Goal: Task Accomplishment & Management: Manage account settings

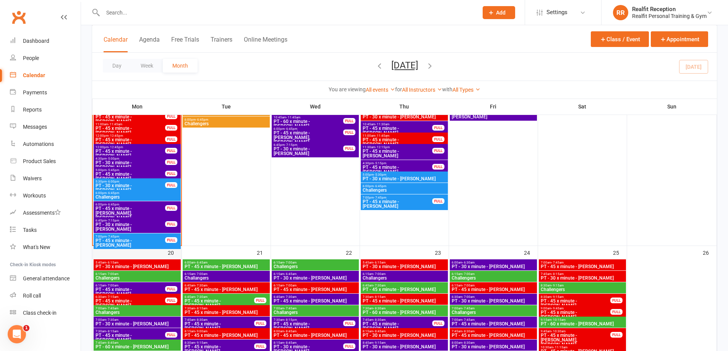
scroll to position [819, 0]
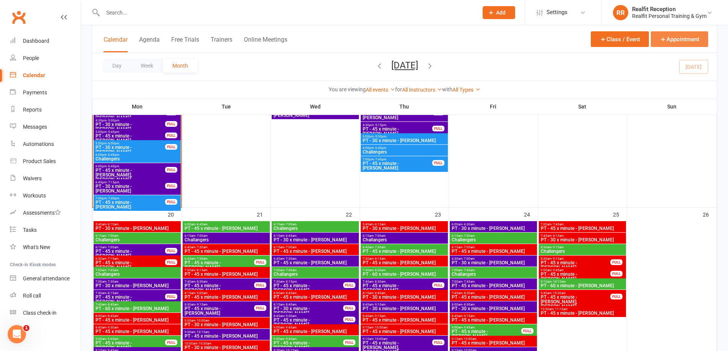
click at [665, 40] on icon "button" at bounding box center [663, 39] width 7 height 7
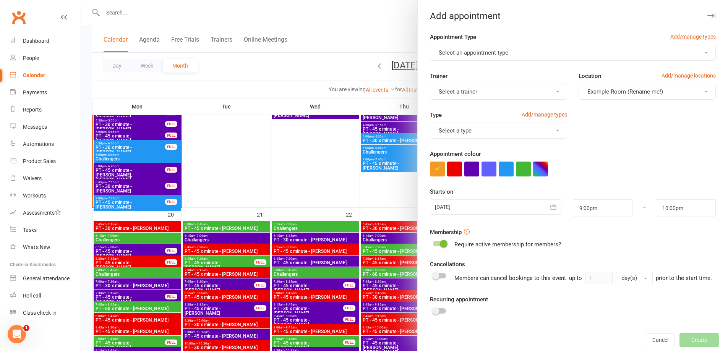
click at [545, 53] on button "Select an appointment type" at bounding box center [573, 53] width 286 height 16
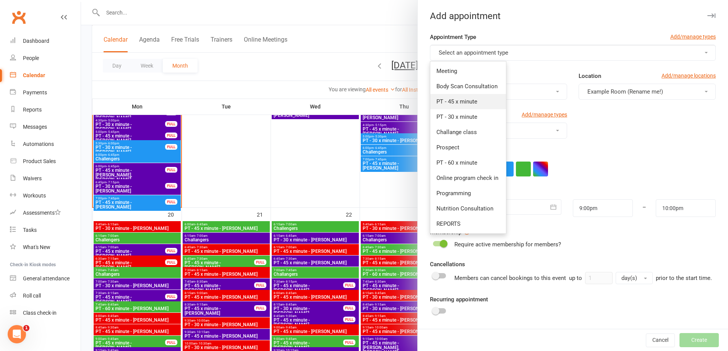
click at [468, 98] on span "PT - 45 x minute" at bounding box center [457, 101] width 41 height 7
type input "9:45pm"
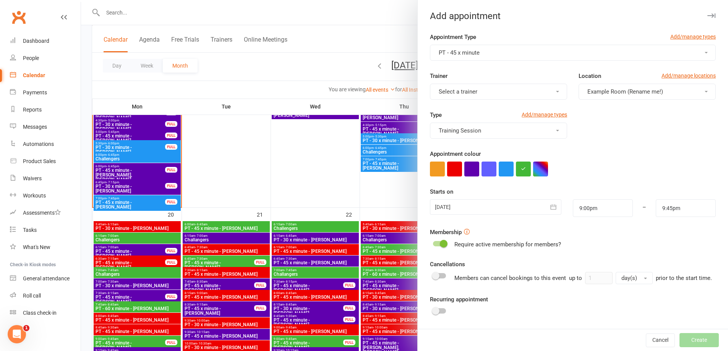
click at [543, 94] on button "Select a trainer" at bounding box center [498, 92] width 137 height 16
click at [463, 139] on span "[PERSON_NAME]" at bounding box center [459, 140] width 44 height 7
click at [500, 164] on button "button" at bounding box center [506, 169] width 15 height 15
click at [606, 204] on input "9:00pm" at bounding box center [603, 209] width 60 height 18
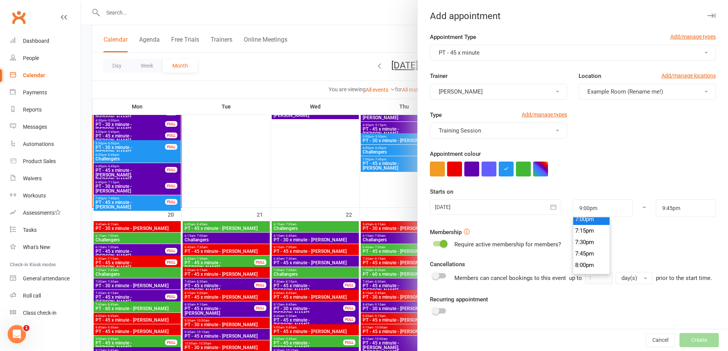
type input "7:00pm"
click at [596, 221] on li "7:00pm" at bounding box center [592, 219] width 37 height 11
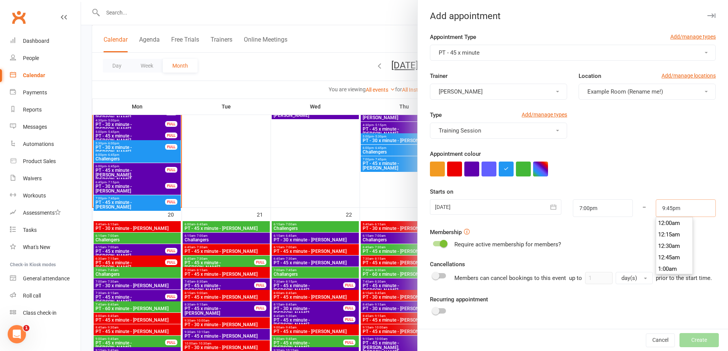
click at [673, 209] on input "9:45pm" at bounding box center [686, 209] width 60 height 18
click at [676, 221] on li "8:00pm" at bounding box center [674, 215] width 37 height 11
click at [685, 210] on input "8:00pm" at bounding box center [686, 209] width 60 height 18
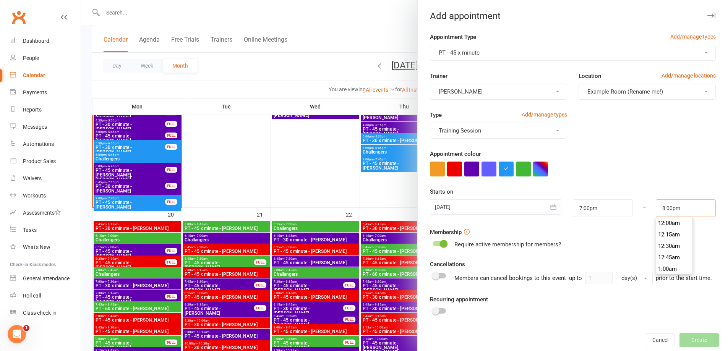
scroll to position [906, 0]
type input "7:45pm"
click at [670, 224] on li "7:45pm" at bounding box center [674, 223] width 37 height 11
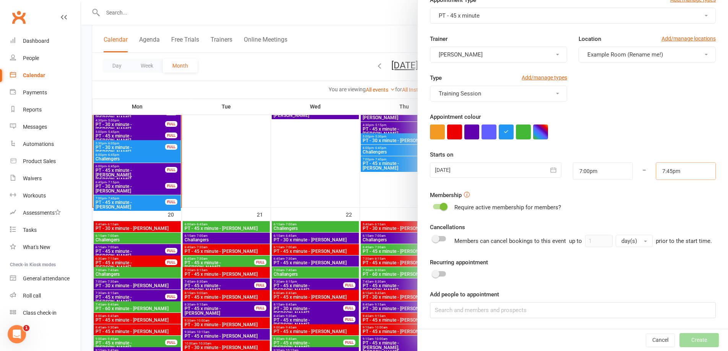
scroll to position [46, 0]
click at [512, 304] on input at bounding box center [573, 310] width 286 height 16
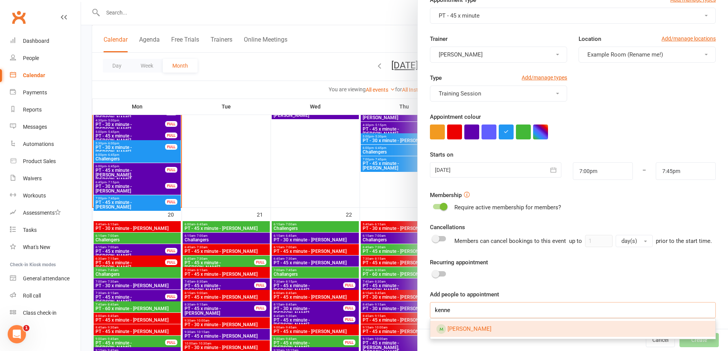
type input "kenne"
click at [581, 331] on link "[PERSON_NAME]" at bounding box center [573, 329] width 285 height 16
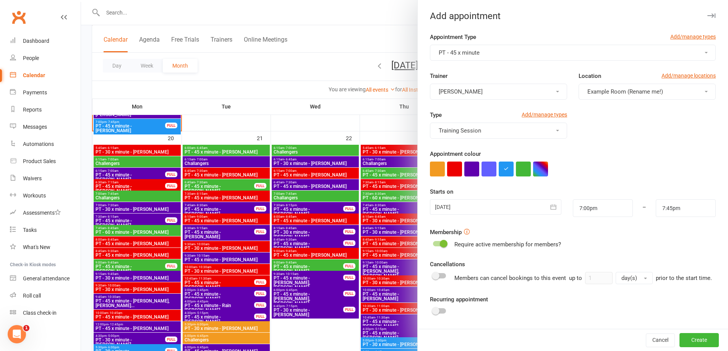
scroll to position [819, 0]
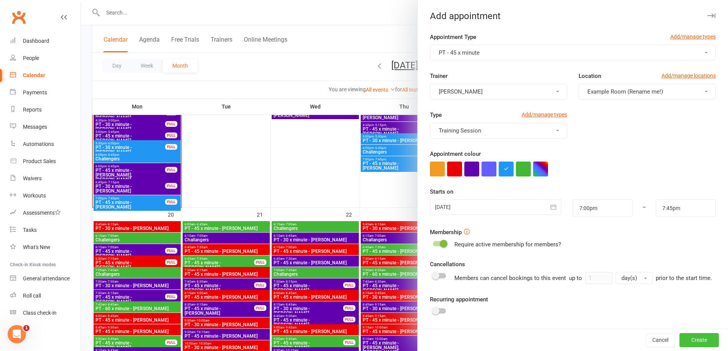
click at [681, 335] on button "Create" at bounding box center [699, 341] width 39 height 14
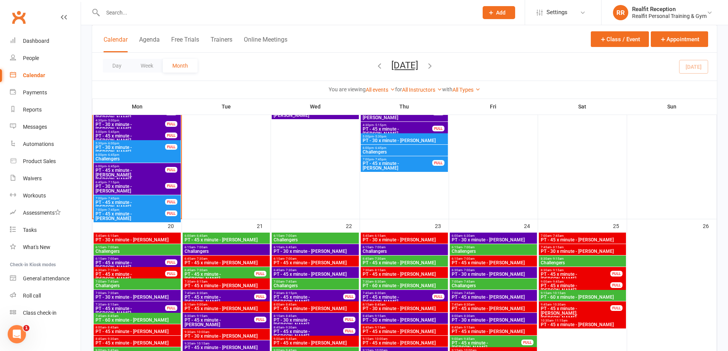
click at [133, 147] on span "PT - 30 x minute - [PERSON_NAME]" at bounding box center [130, 149] width 70 height 9
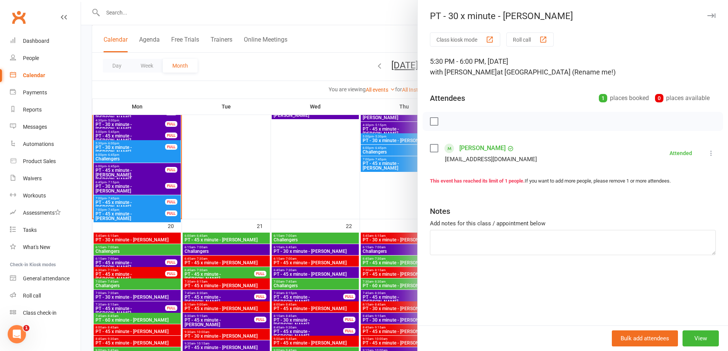
click at [430, 148] on label at bounding box center [434, 149] width 8 height 8
click at [119, 203] on div at bounding box center [404, 175] width 647 height 351
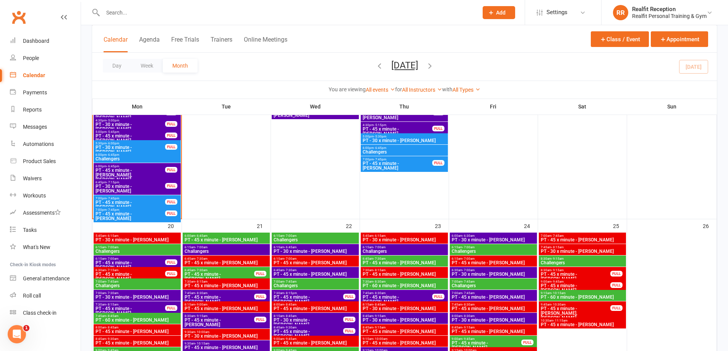
click at [147, 198] on span "7:00pm - 7:45pm" at bounding box center [130, 198] width 70 height 3
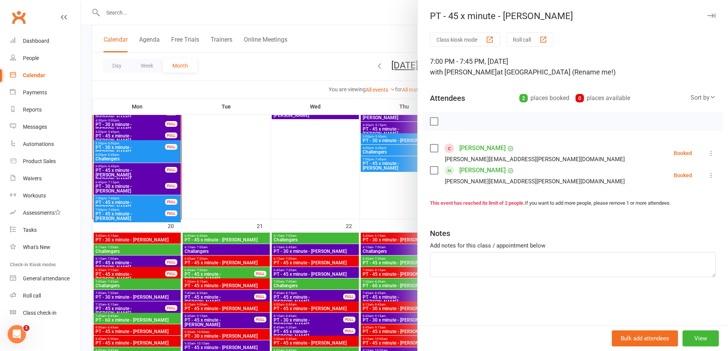
click at [433, 147] on label at bounding box center [434, 149] width 8 height 8
click at [433, 170] on label at bounding box center [434, 171] width 8 height 8
click at [143, 213] on div at bounding box center [404, 175] width 647 height 351
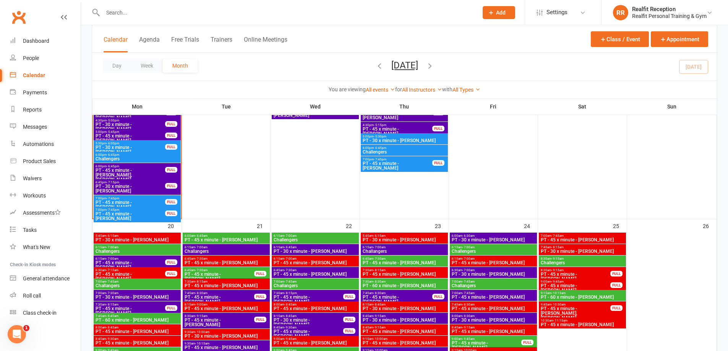
click at [155, 211] on span "7:00pm - 7:45pm" at bounding box center [130, 209] width 70 height 3
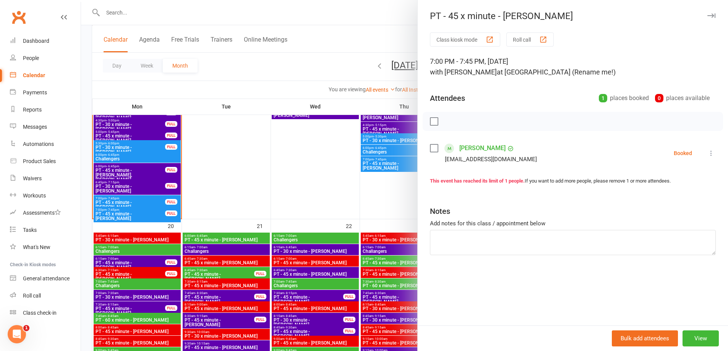
click at [430, 148] on label at bounding box center [434, 149] width 8 height 8
click at [227, 162] on div at bounding box center [404, 175] width 647 height 351
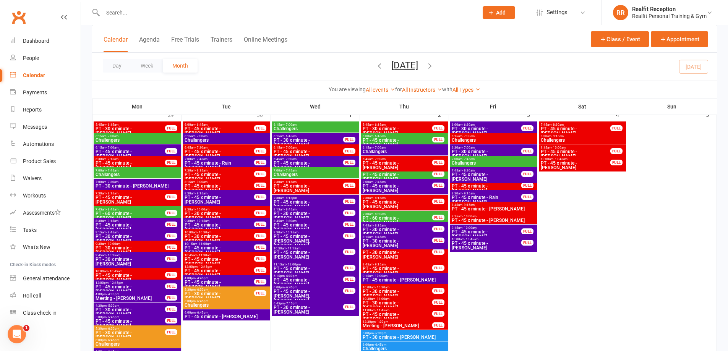
scroll to position [16, 0]
